Goal: Task Accomplishment & Management: Use online tool/utility

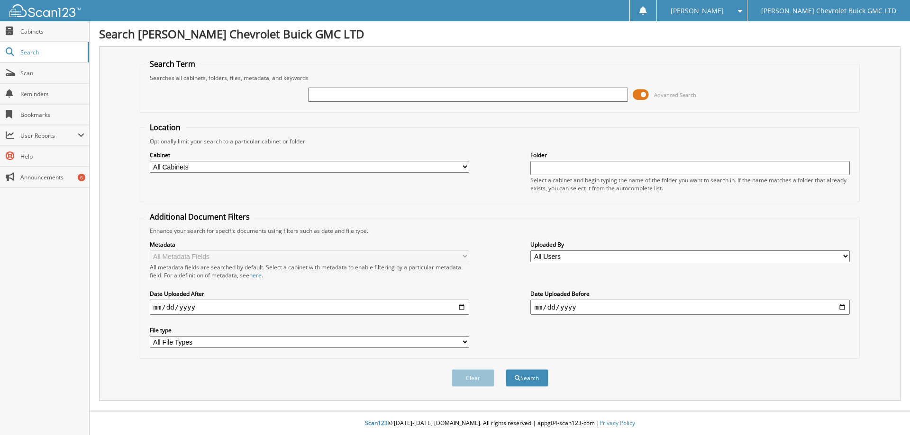
click at [638, 95] on span at bounding box center [641, 95] width 16 height 14
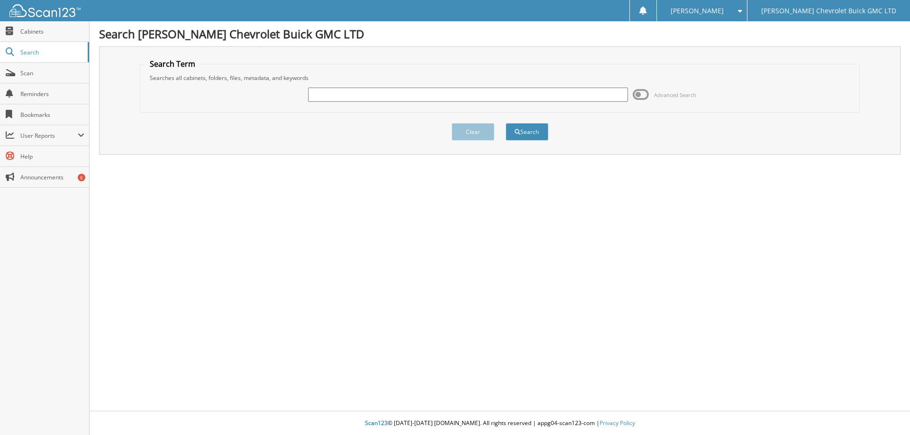
click at [475, 98] on input "text" at bounding box center [467, 95] width 319 height 14
type input "Teichreb"
click at [523, 135] on button "Search" at bounding box center [527, 132] width 43 height 18
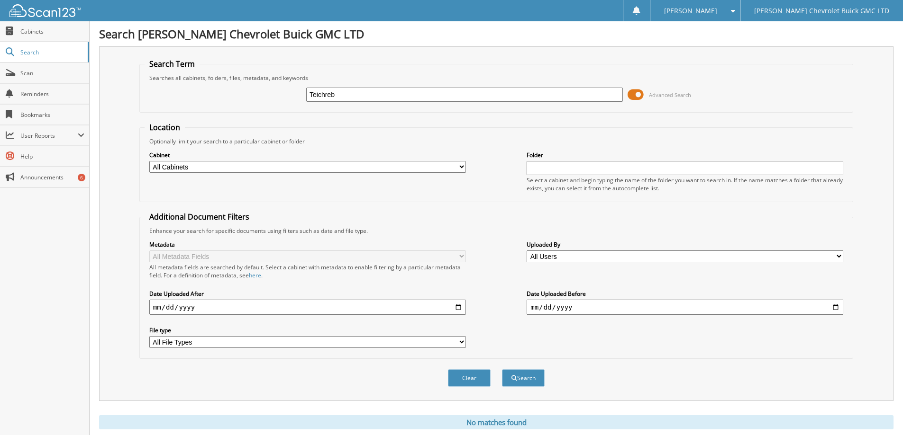
click at [631, 96] on span at bounding box center [635, 95] width 16 height 14
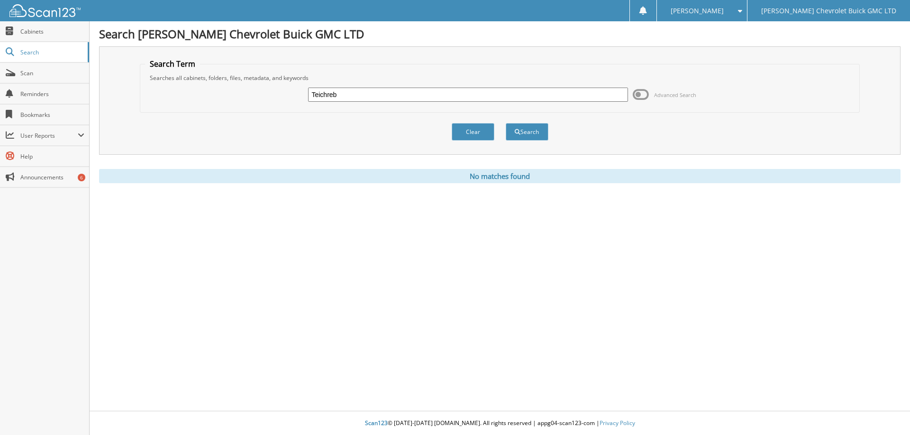
click at [742, 8] on span at bounding box center [737, 11] width 9 height 7
click at [746, 46] on link "Logout" at bounding box center [702, 46] width 90 height 17
